Goal: Task Accomplishment & Management: Use online tool/utility

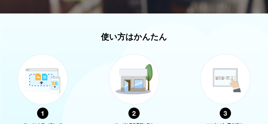
scroll to position [108, 0]
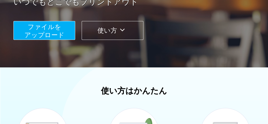
click at [52, 32] on span "ファイルを ​​アップロード" at bounding box center [44, 30] width 40 height 15
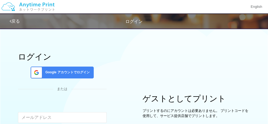
scroll to position [27, 0]
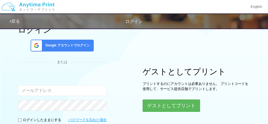
click at [34, 91] on input "email" at bounding box center [62, 90] width 89 height 11
type input "[EMAIL_ADDRESS][DOMAIN_NAME]"
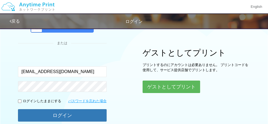
scroll to position [81, 0]
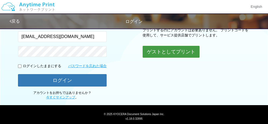
click at [167, 49] on button "ゲストとしてプリント" at bounding box center [171, 52] width 57 height 12
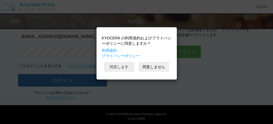
click at [115, 66] on button "同意します" at bounding box center [119, 66] width 30 height 9
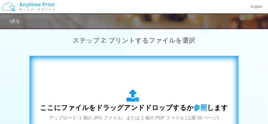
scroll to position [161, 0]
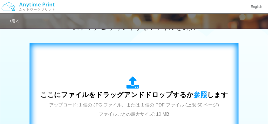
click at [199, 94] on span "参照" at bounding box center [200, 95] width 13 height 8
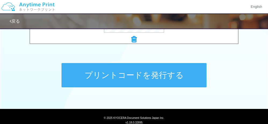
scroll to position [285, 0]
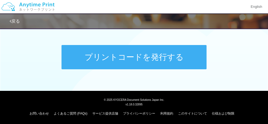
click at [127, 54] on button "プリントコードを発行する" at bounding box center [134, 57] width 145 height 24
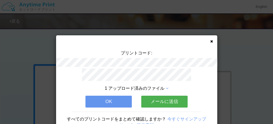
click at [109, 99] on button "OK" at bounding box center [108, 102] width 46 height 12
